Goal: Information Seeking & Learning: Learn about a topic

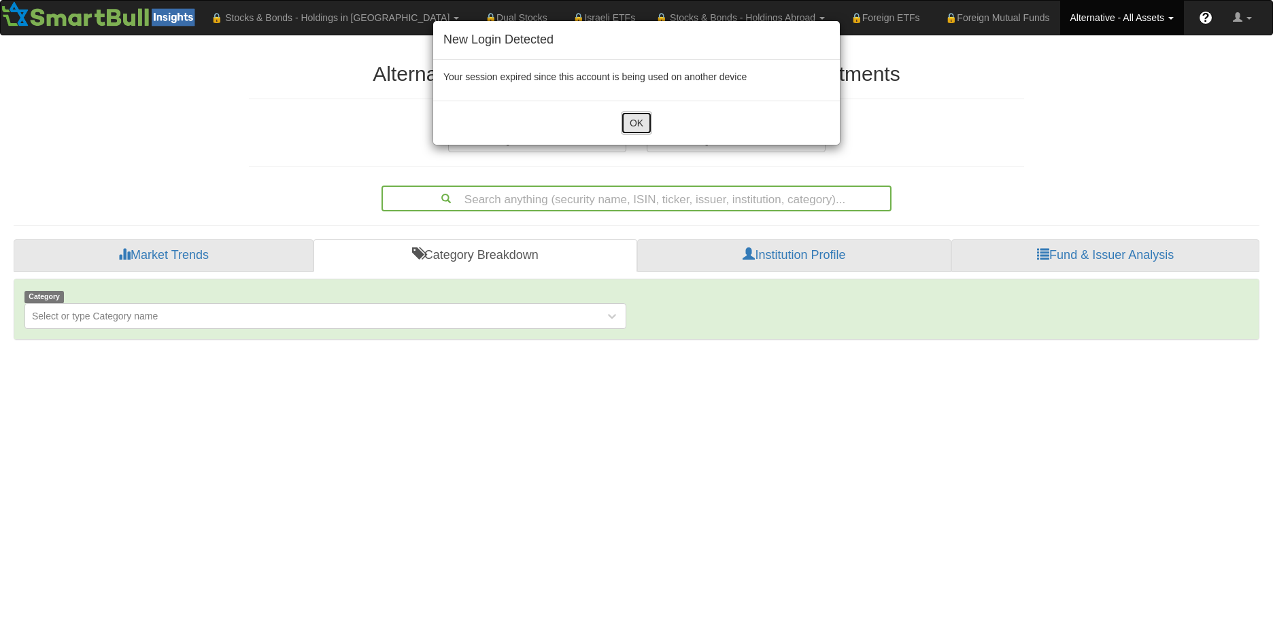
click at [637, 132] on button "OK" at bounding box center [636, 123] width 31 height 23
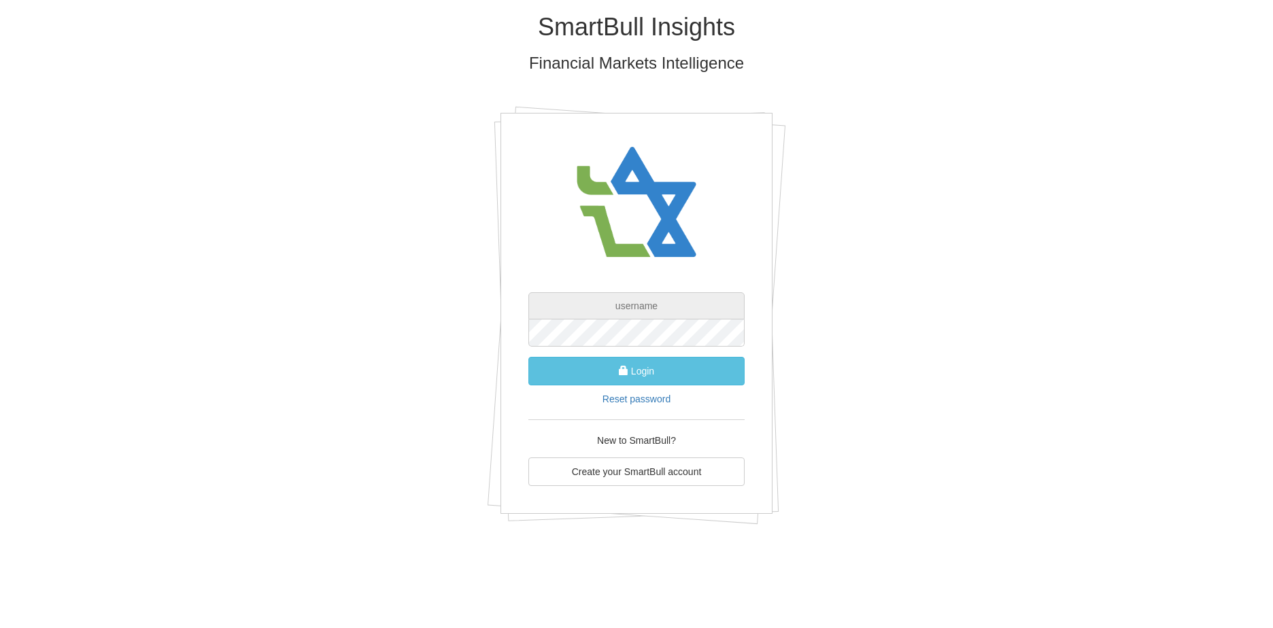
type input "[EMAIL_ADDRESS][PERSON_NAME][DOMAIN_NAME]"
click at [627, 368] on span "submit" at bounding box center [624, 371] width 10 height 10
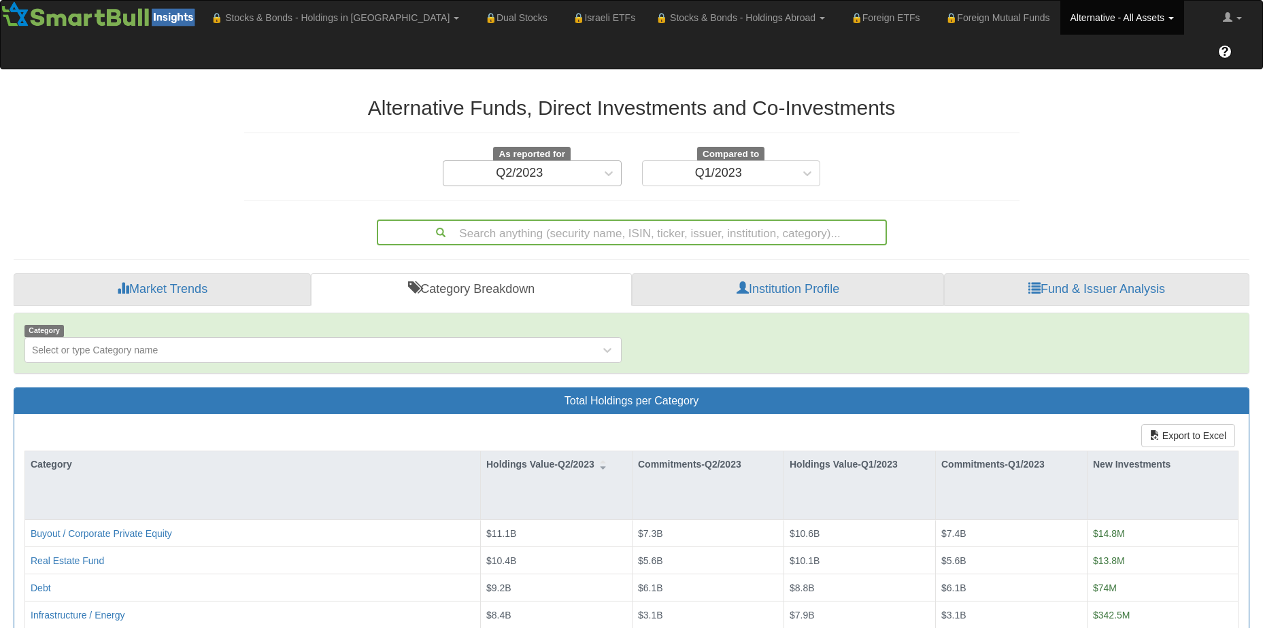
click at [550, 163] on div "Q2/2023" at bounding box center [519, 174] width 152 height 22
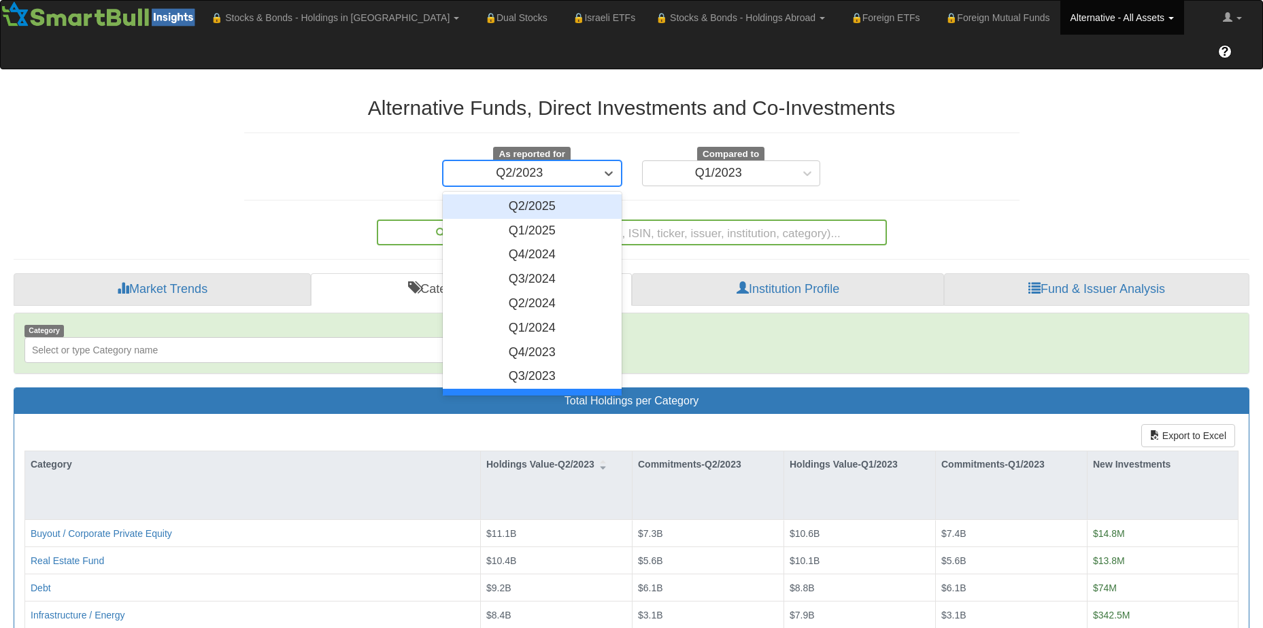
click at [560, 195] on div "Q2/2025" at bounding box center [532, 207] width 179 height 24
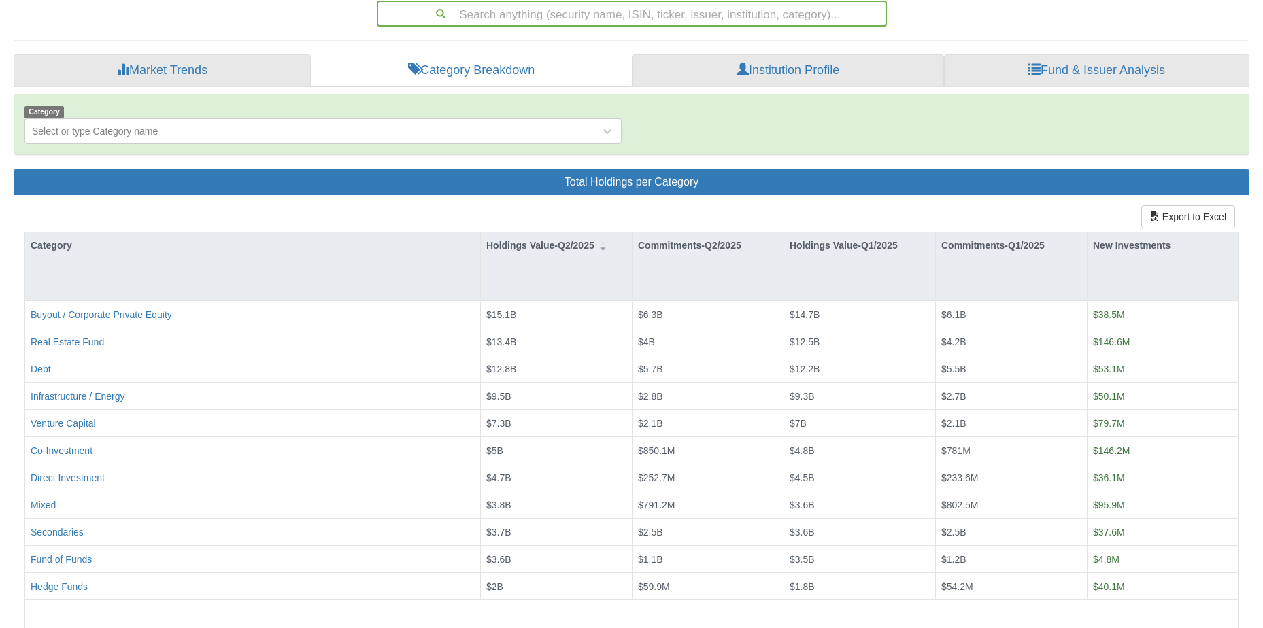
scroll to position [258, 0]
